Goal: Information Seeking & Learning: Learn about a topic

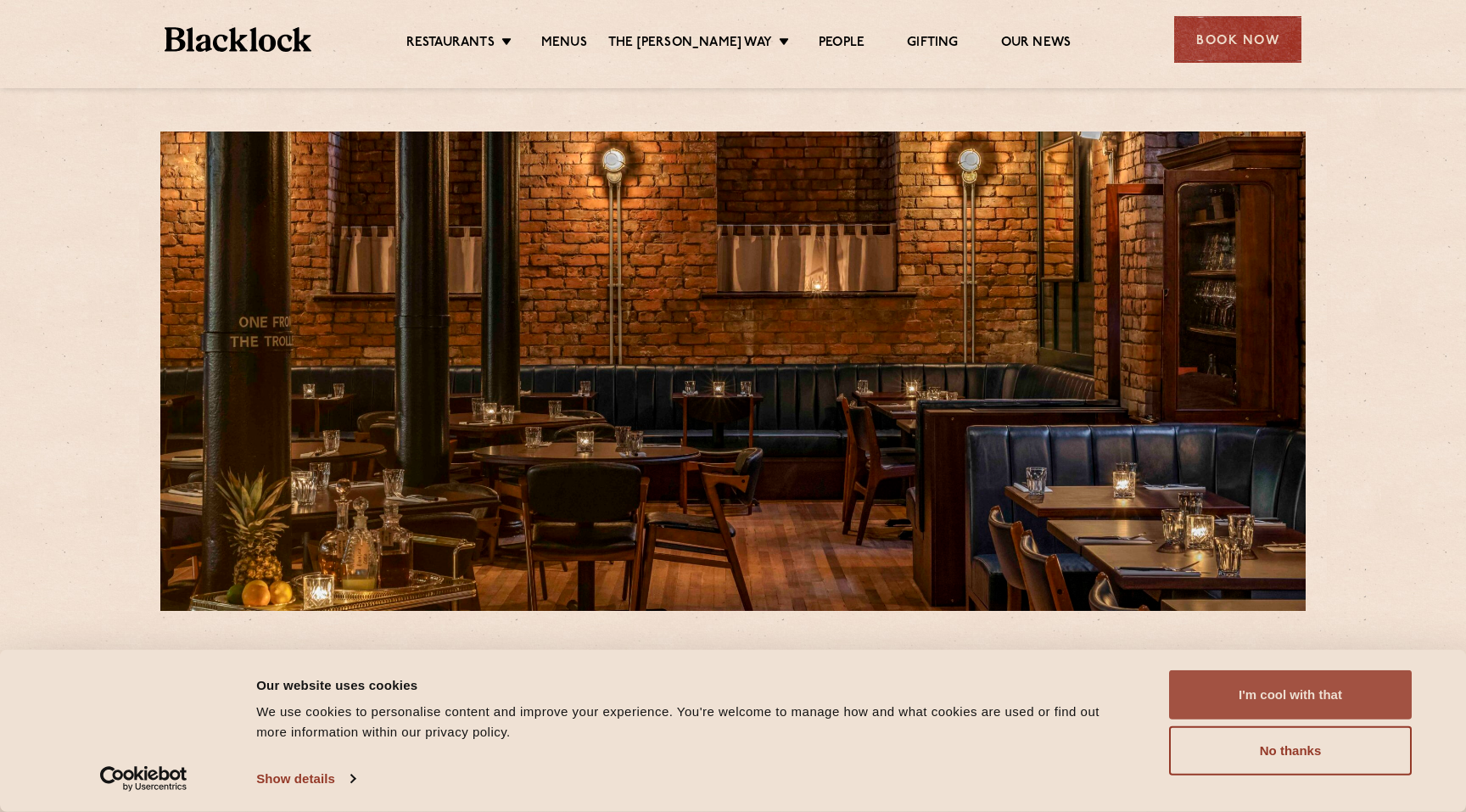
click at [1297, 710] on button "I'm cool with that" at bounding box center [1290, 695] width 243 height 49
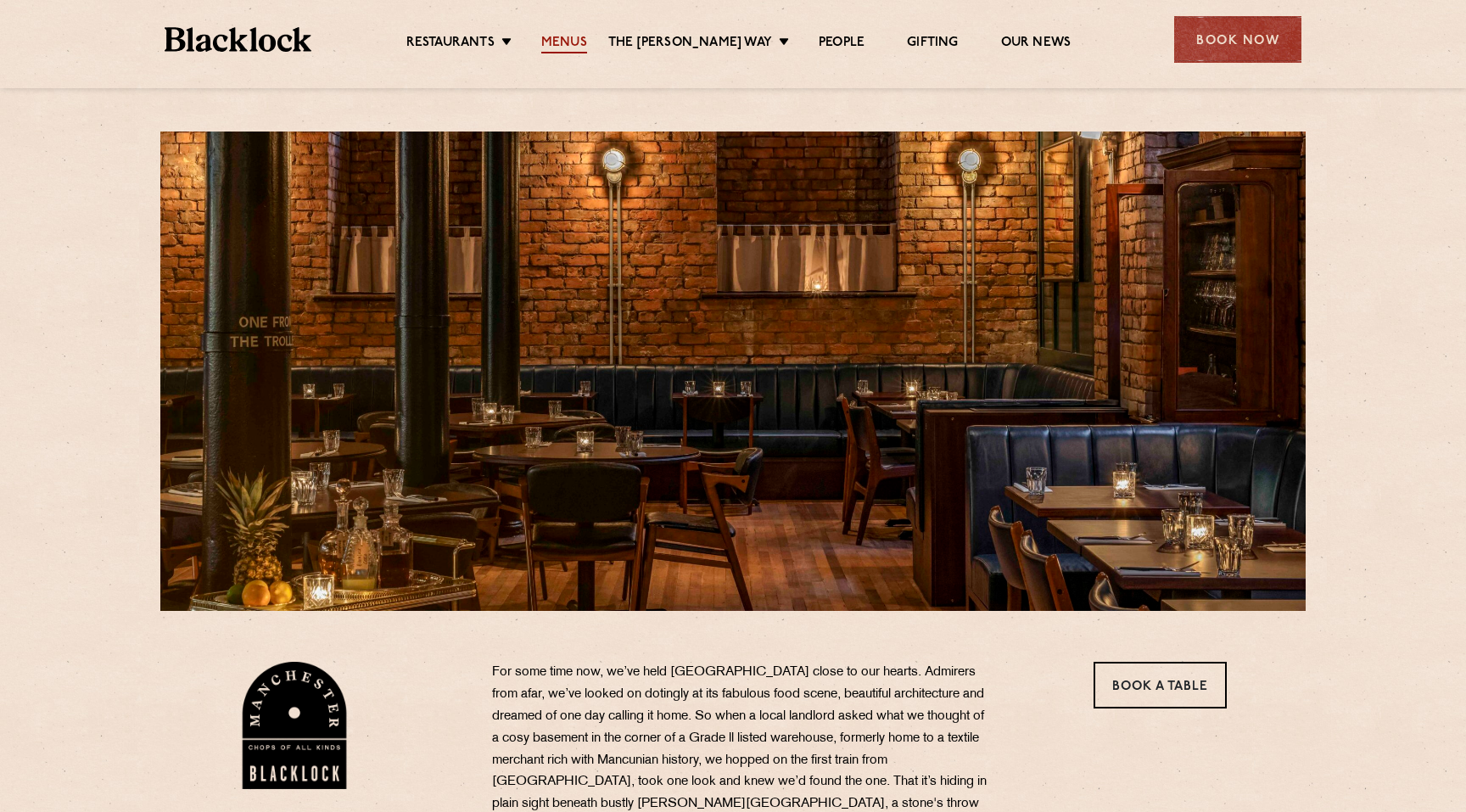
click at [560, 37] on link "Menus" at bounding box center [564, 44] width 46 height 19
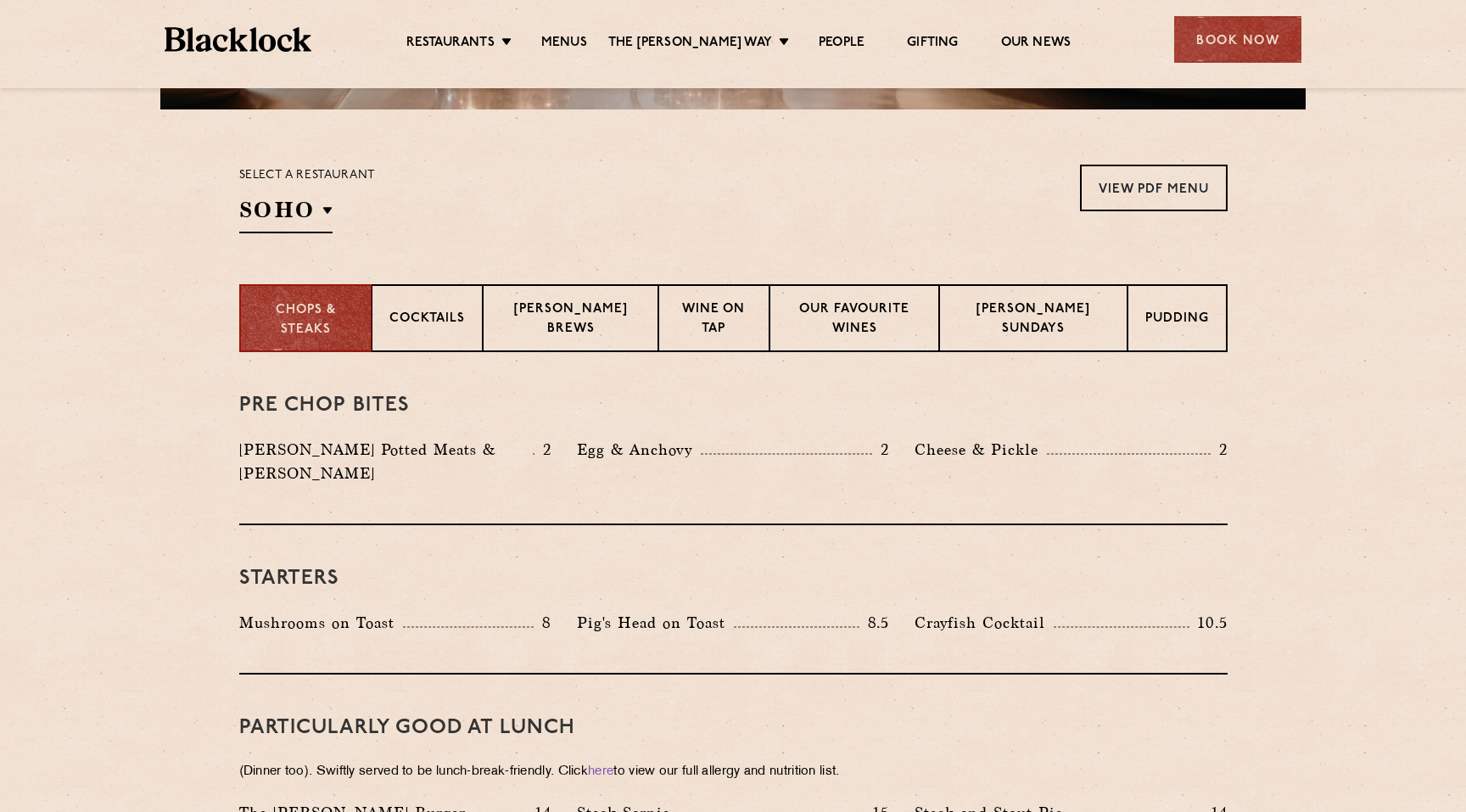
scroll to position [497, 0]
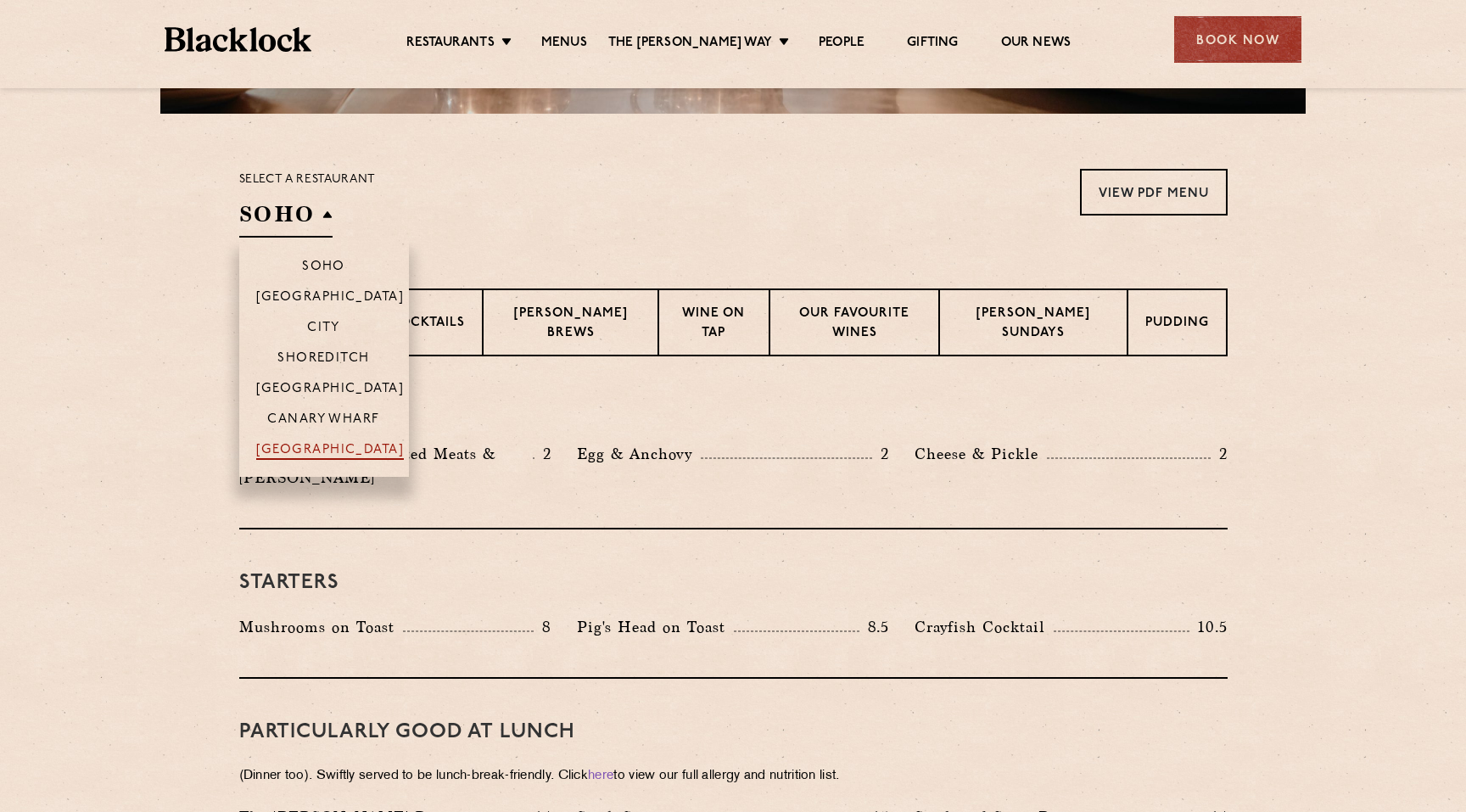
click at [319, 443] on p "[GEOGRAPHIC_DATA]" at bounding box center [330, 451] width 148 height 17
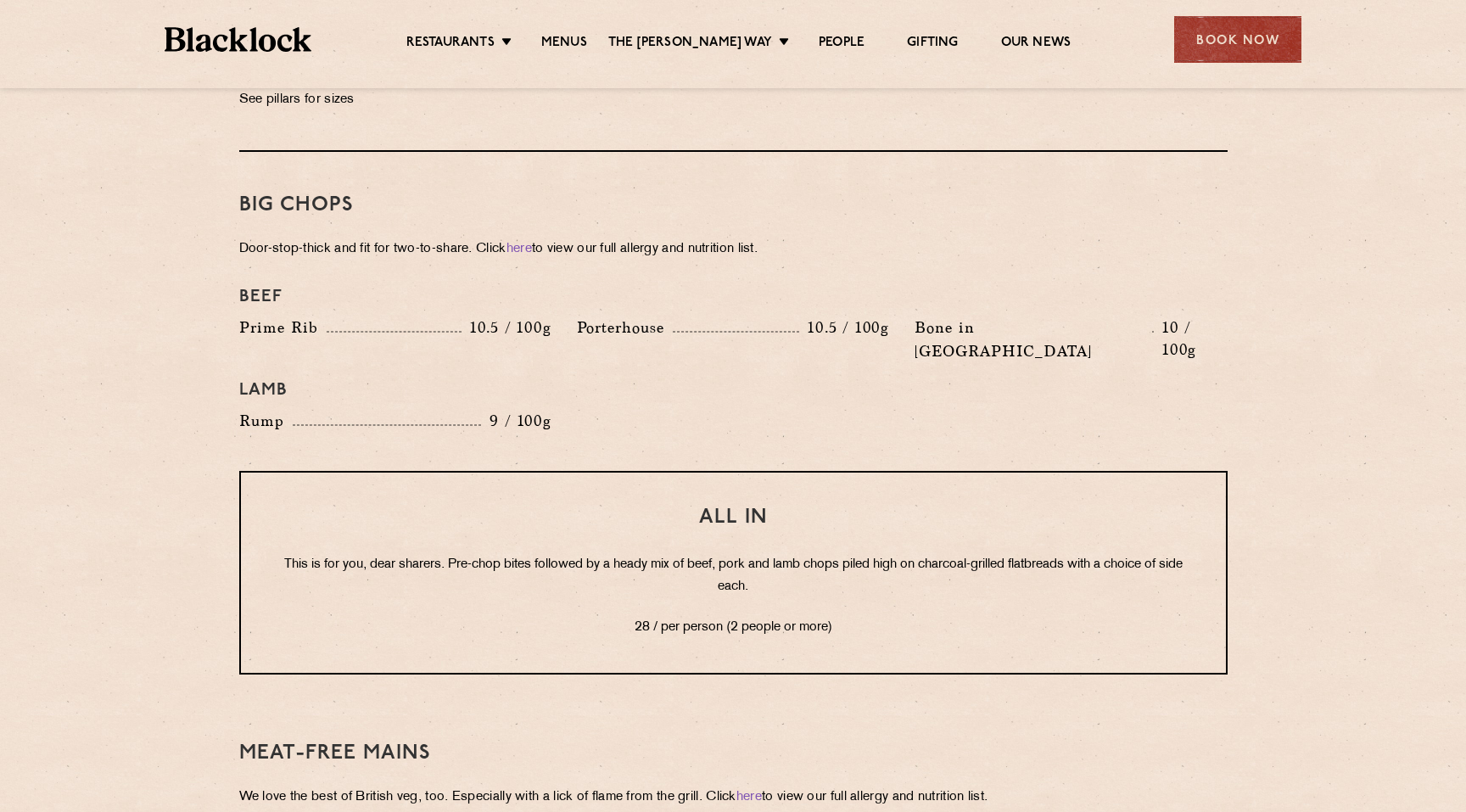
scroll to position [1840, 0]
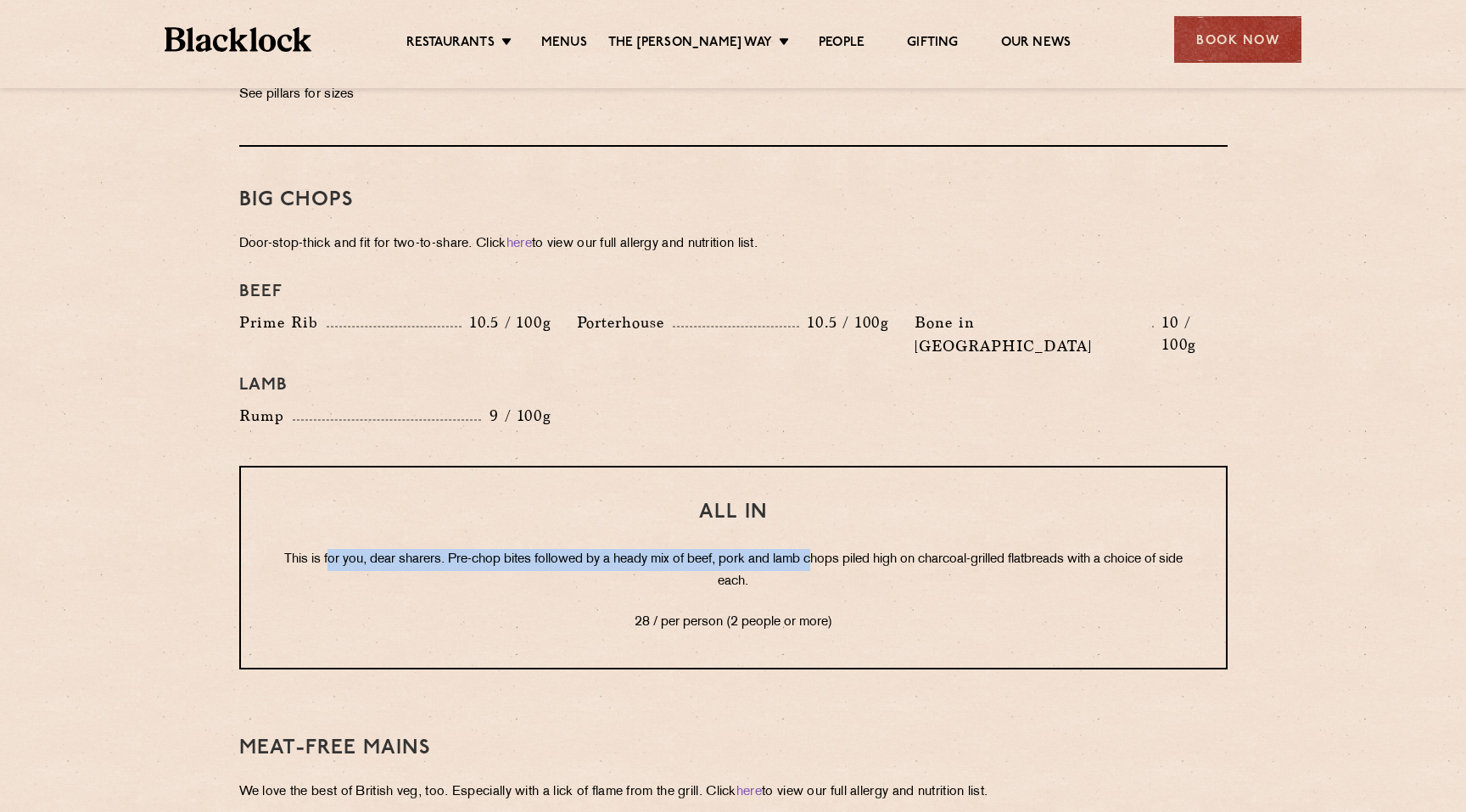
drag, startPoint x: 335, startPoint y: 506, endPoint x: 828, endPoint y: 502, distance: 493.0
click at [828, 549] on p "This is for you, dear sharers. Pre-chop bites followed by a heady mix of beef, …" at bounding box center [733, 571] width 917 height 44
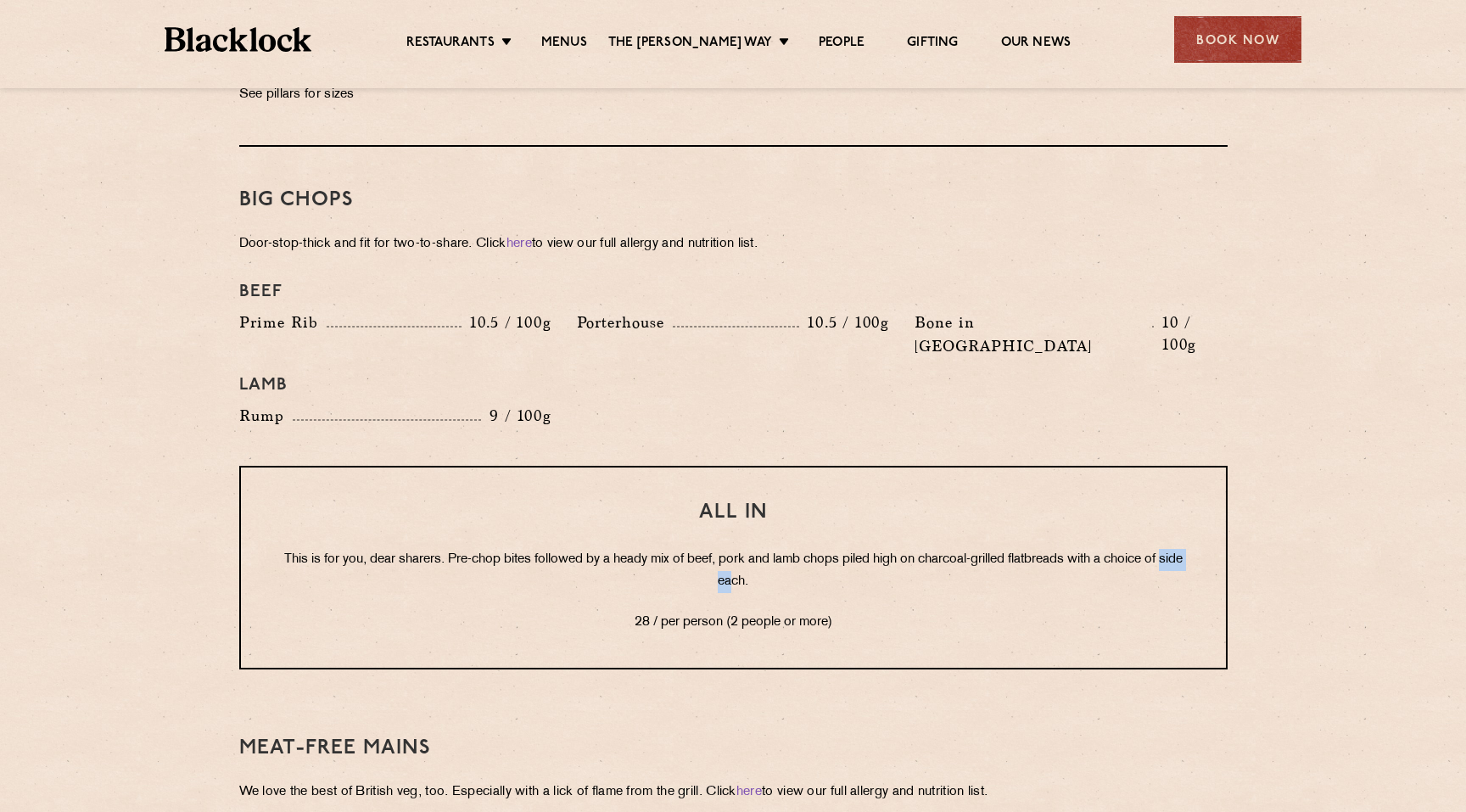
drag, startPoint x: 626, startPoint y: 523, endPoint x: 747, endPoint y: 523, distance: 121.0
click at [747, 549] on p "This is for you, dear sharers. Pre-chop bites followed by a heady mix of beef, …" at bounding box center [733, 571] width 917 height 44
click at [745, 549] on p "This is for you, dear sharers. Pre-chop bites followed by a heady mix of beef, …" at bounding box center [733, 571] width 917 height 44
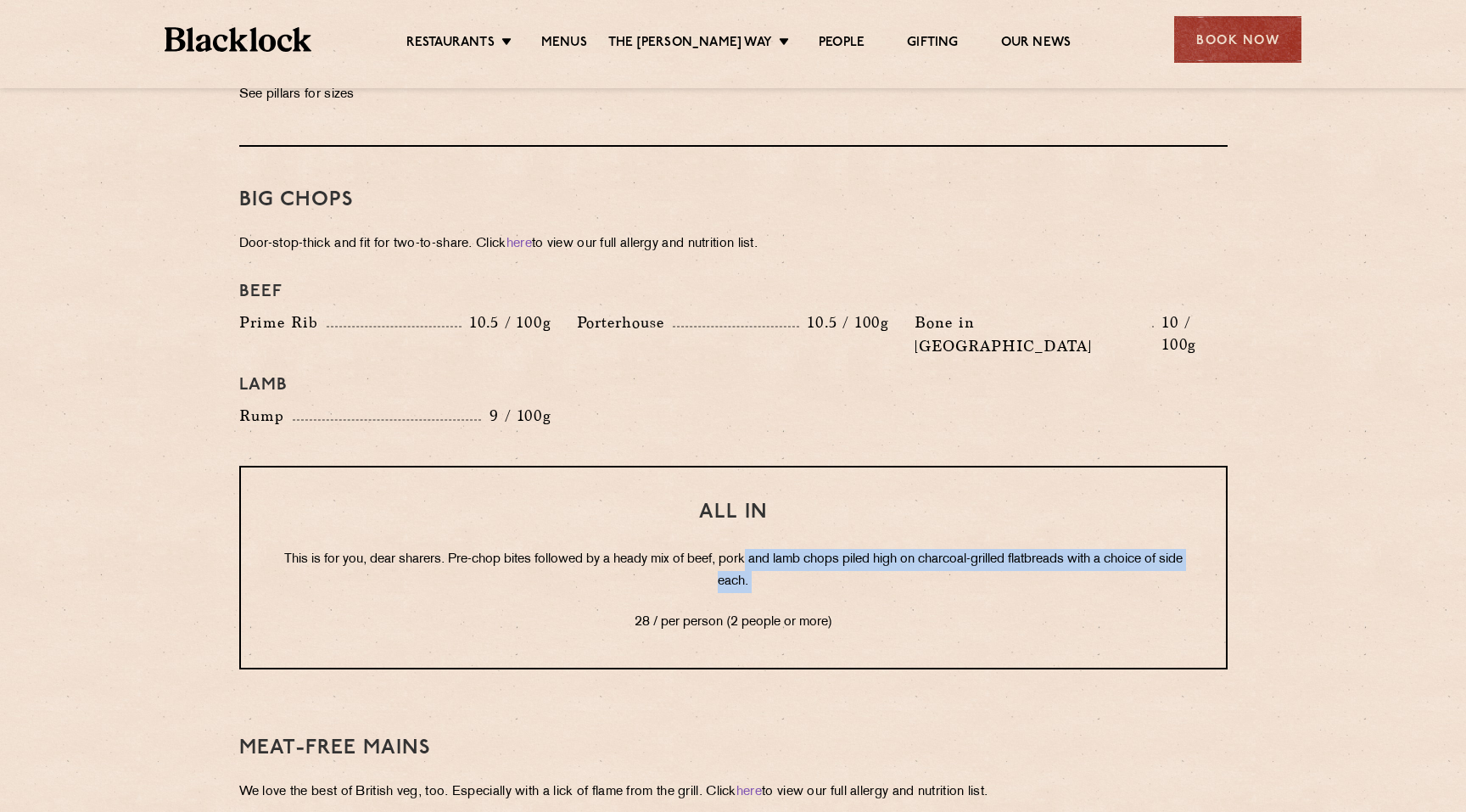
drag, startPoint x: 757, startPoint y: 518, endPoint x: 821, endPoint y: 564, distance: 78.8
click at [821, 564] on div "All In This is for you, dear sharers. Pre-chop bites followed by a heady mix of…" at bounding box center [733, 567] width 988 height 203
click at [821, 612] on p "28 / per person (2 people or more)" at bounding box center [733, 623] width 917 height 22
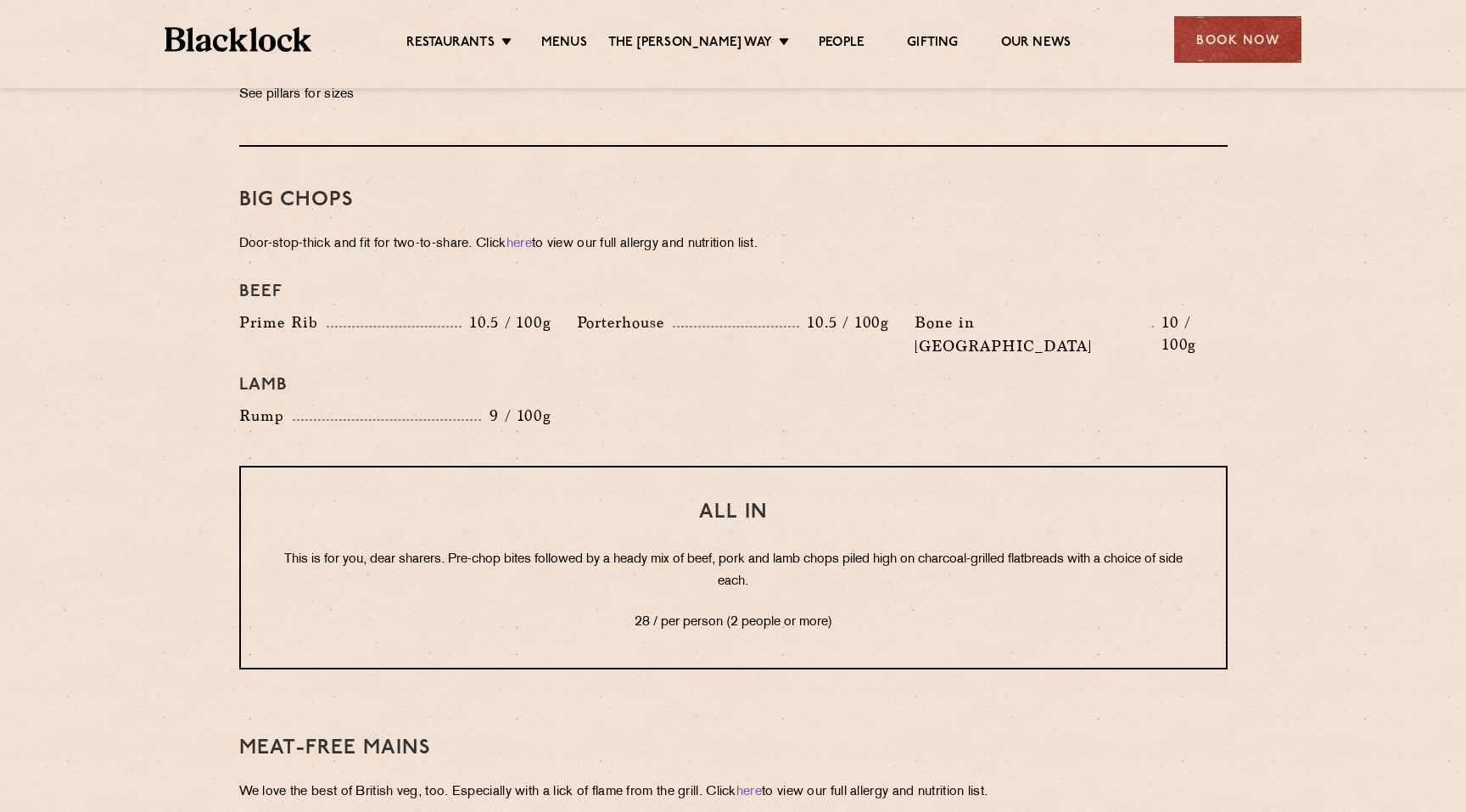
click at [985, 546] on div "All In This is for you, dear sharers. Pre-chop bites followed by a heady mix of…" at bounding box center [733, 567] width 988 height 203
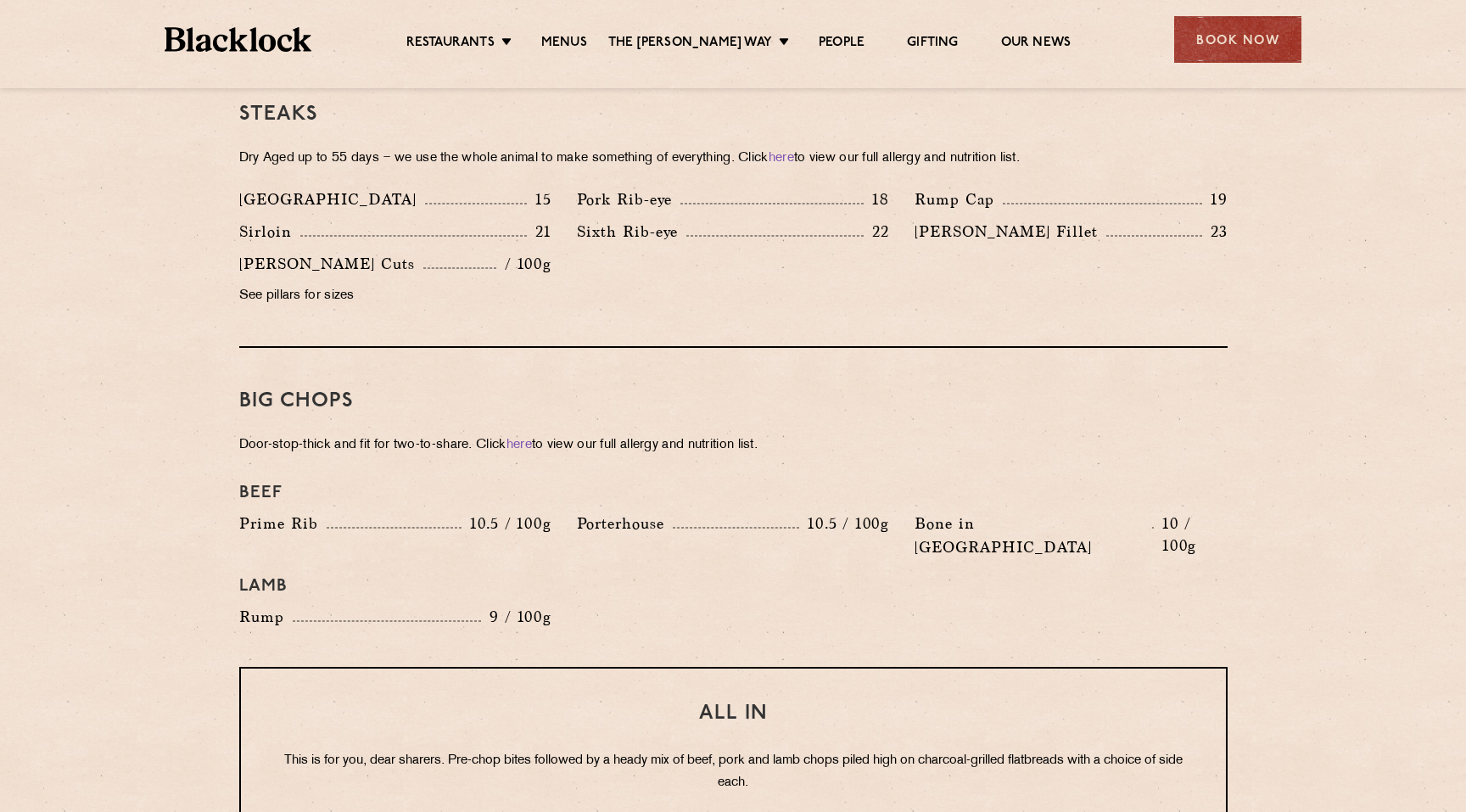
scroll to position [1587, 0]
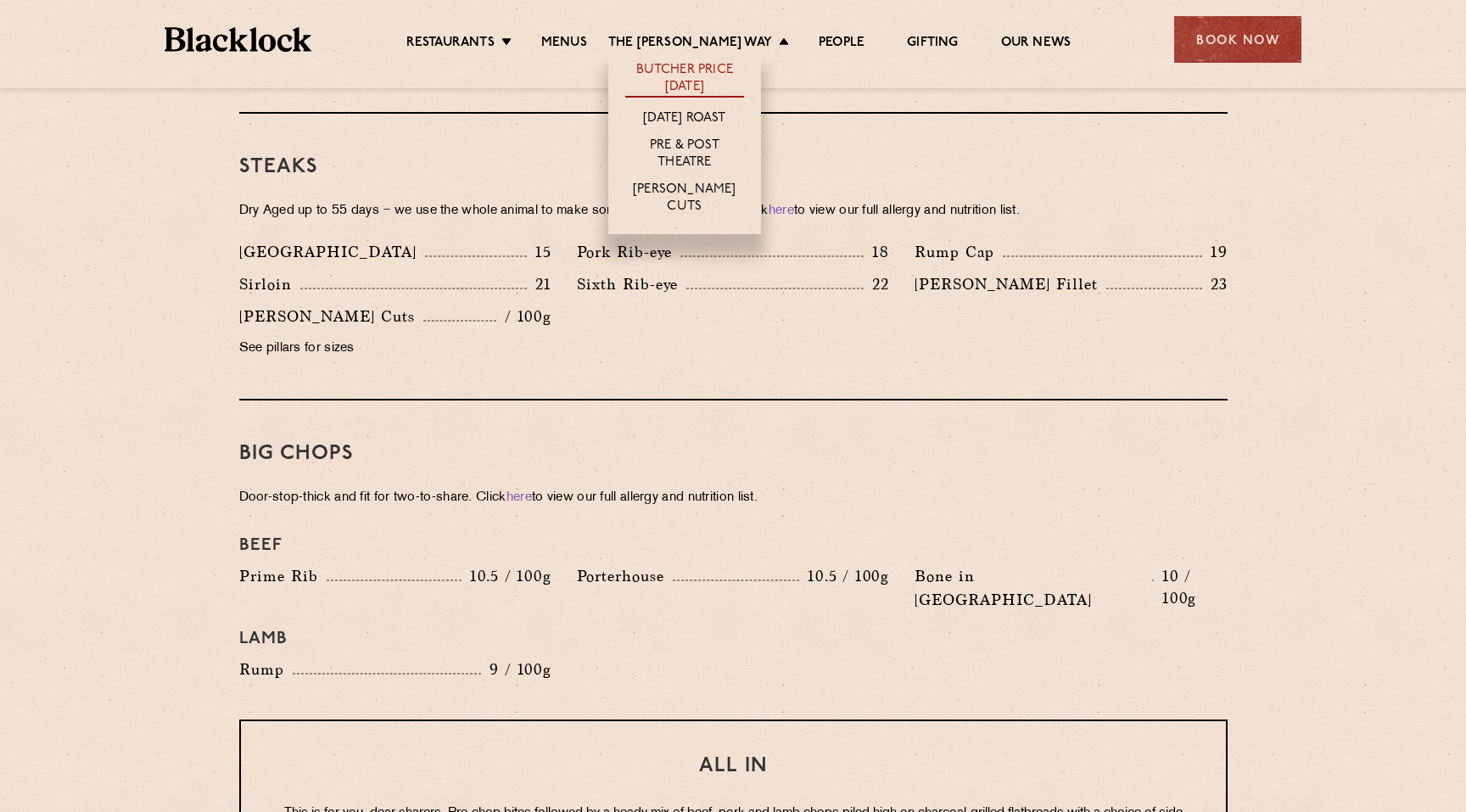
click at [693, 88] on link "Butcher Price [DATE]" at bounding box center [685, 80] width 119 height 36
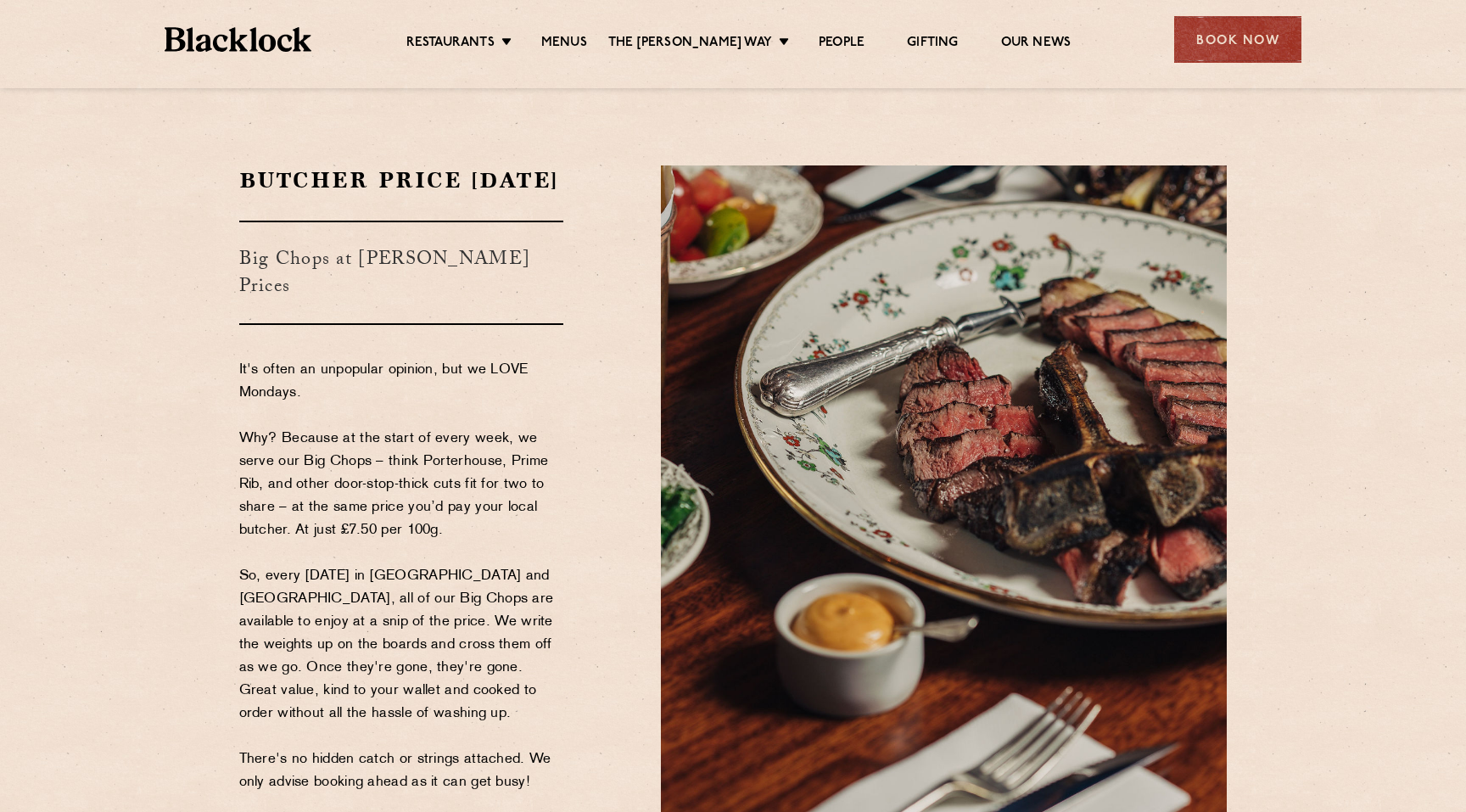
click at [382, 450] on p "It's often an unpopular opinion, but we LOVE Mondays. Why? Because at the start…" at bounding box center [402, 576] width 325 height 435
drag, startPoint x: 324, startPoint y: 537, endPoint x: 394, endPoint y: 524, distance: 71.2
click at [394, 524] on p "It's often an unpopular opinion, but we LOVE Mondays. Why? Because at the start…" at bounding box center [402, 576] width 325 height 435
drag, startPoint x: 332, startPoint y: 535, endPoint x: 376, endPoint y: 535, distance: 44.0
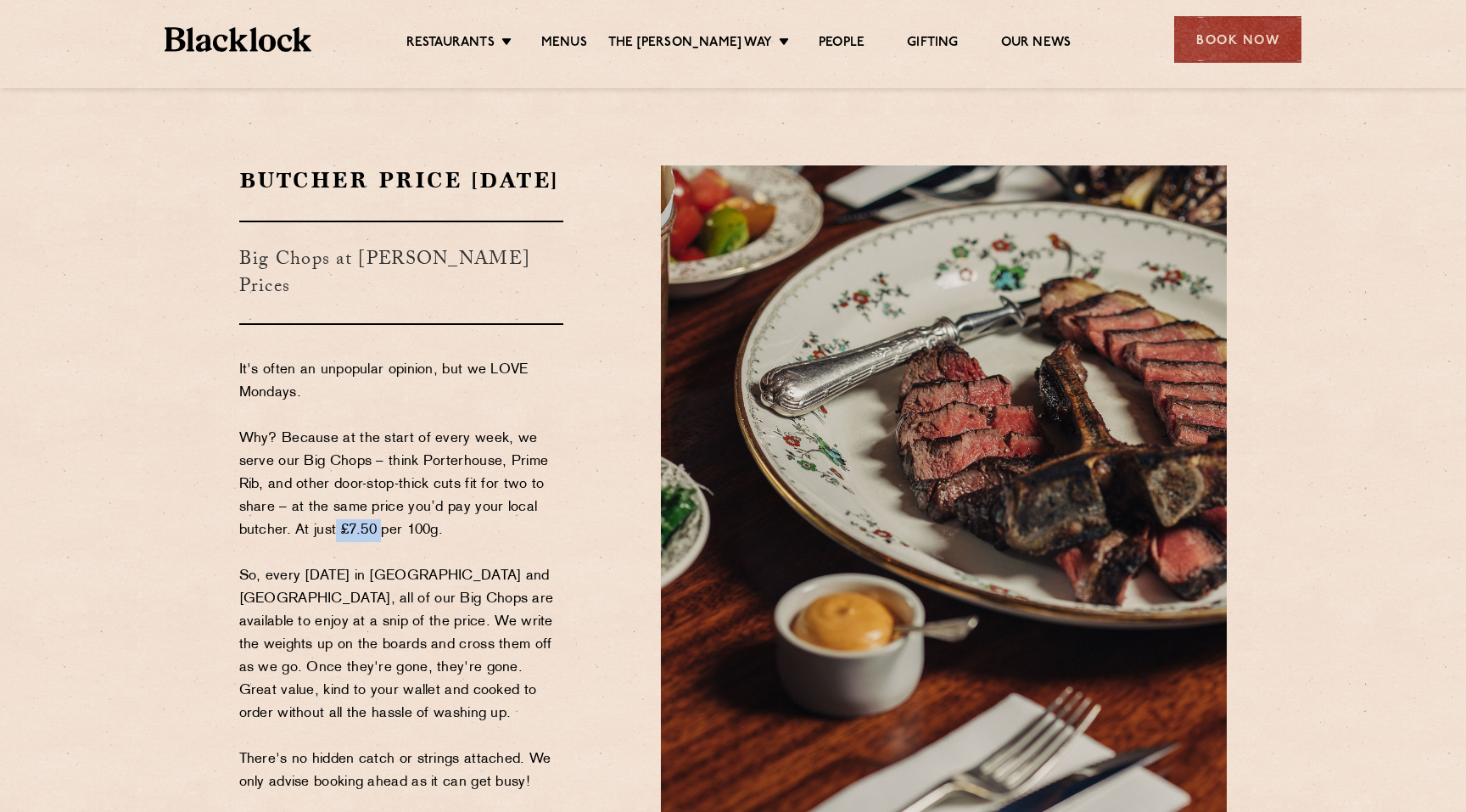
click at [376, 535] on p "It's often an unpopular opinion, but we LOVE Mondays. Why? Because at the start…" at bounding box center [402, 576] width 325 height 435
drag, startPoint x: 399, startPoint y: 535, endPoint x: 442, endPoint y: 535, distance: 43.0
click at [442, 535] on p "It's often an unpopular opinion, but we LOVE Mondays. Why? Because at the start…" at bounding box center [402, 576] width 325 height 435
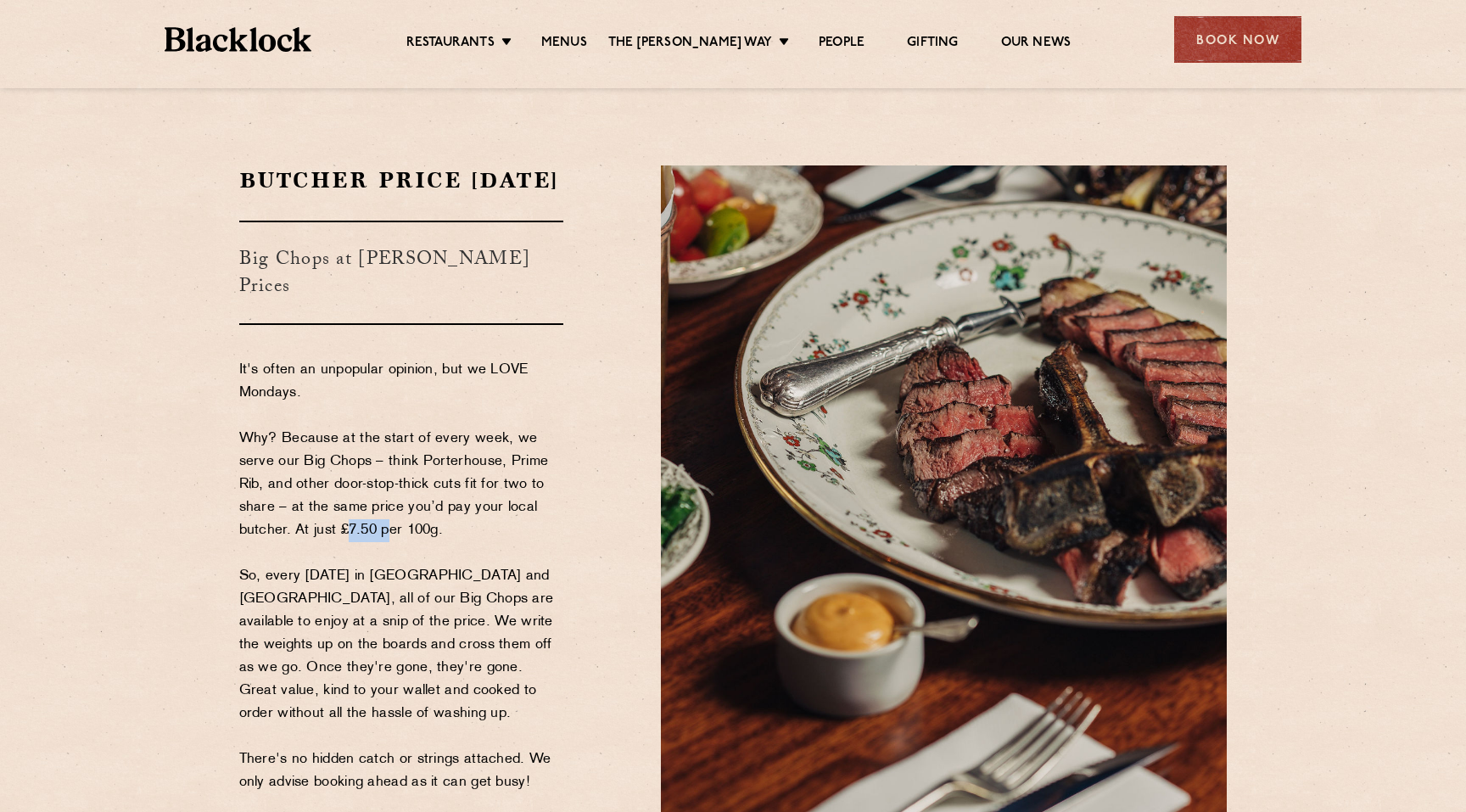
drag, startPoint x: 343, startPoint y: 529, endPoint x: 385, endPoint y: 529, distance: 42.0
click at [385, 529] on p "It's often an unpopular opinion, but we LOVE Mondays. Why? Because at the start…" at bounding box center [402, 576] width 325 height 435
click at [386, 534] on p "It's often an unpopular opinion, but we LOVE Mondays. Why? Because at the start…" at bounding box center [402, 576] width 325 height 435
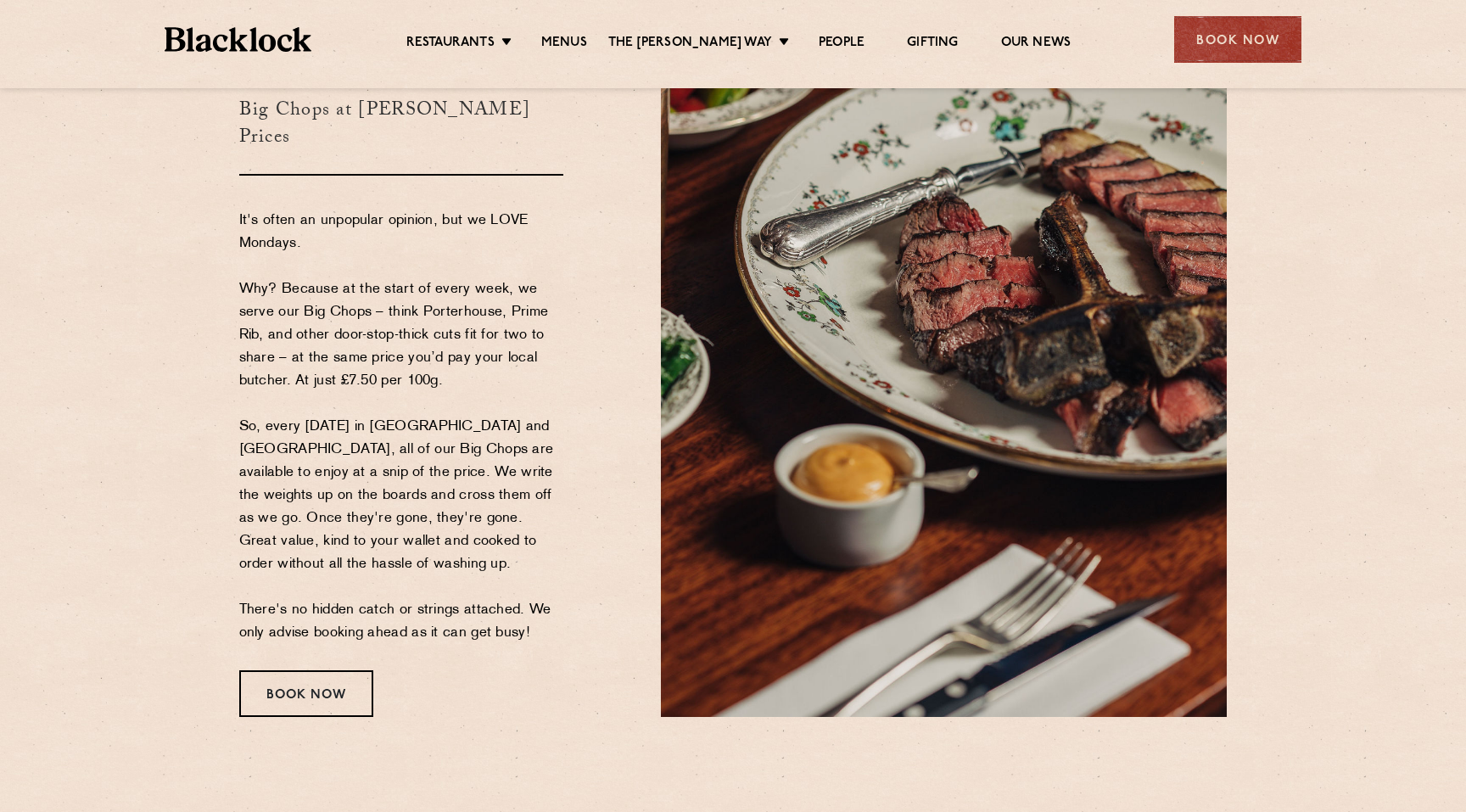
scroll to position [159, 0]
